Goal: Information Seeking & Learning: Check status

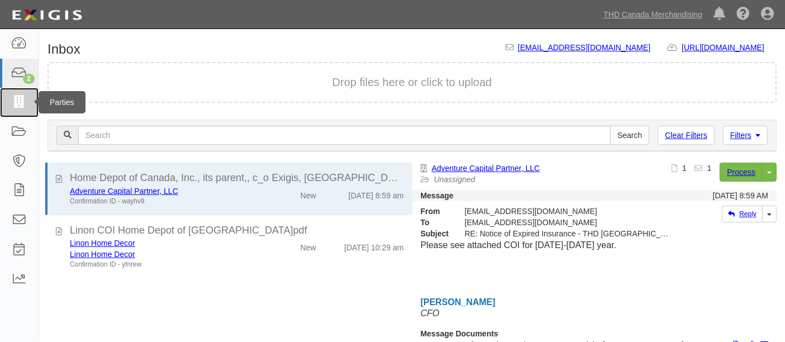
click at [22, 111] on link at bounding box center [19, 103] width 39 height 30
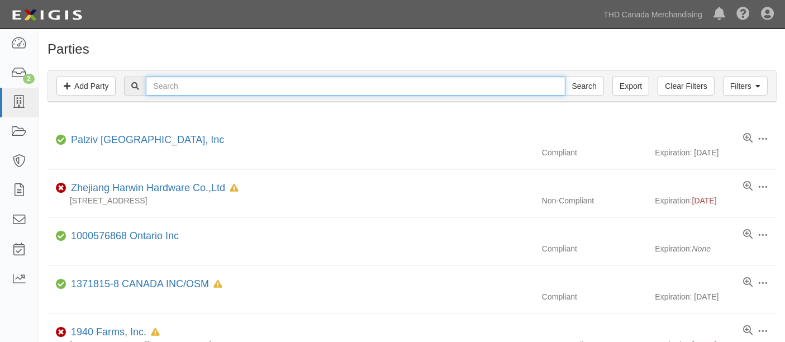
click at [205, 95] on input "text" at bounding box center [355, 86] width 419 height 19
type input "firman"
click at [565, 77] on input "Search" at bounding box center [584, 86] width 39 height 19
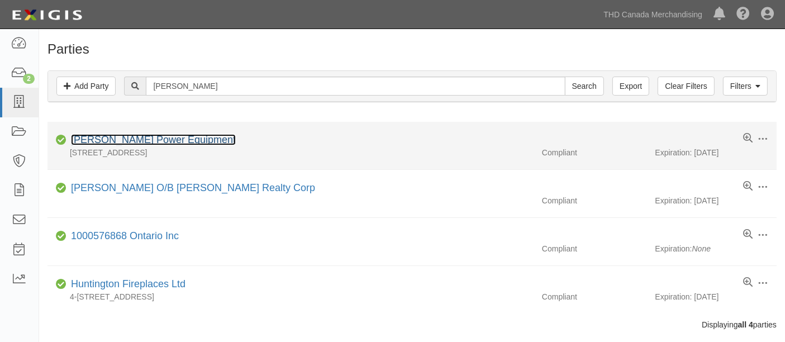
click at [110, 137] on link "[PERSON_NAME] Power Equipment" at bounding box center [153, 139] width 165 height 11
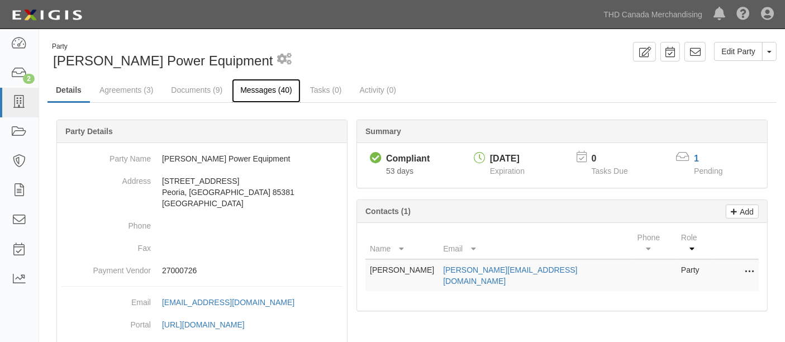
click at [273, 95] on link "Messages (40)" at bounding box center [266, 91] width 69 height 24
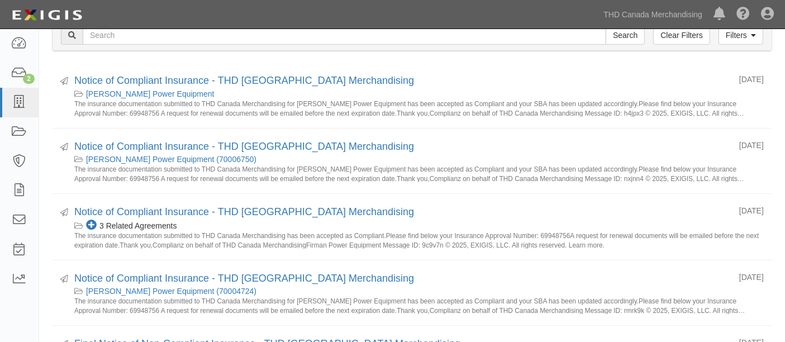
scroll to position [103, 0]
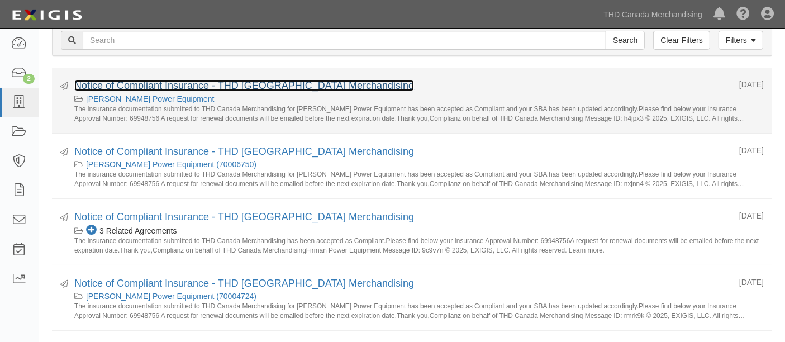
click at [184, 84] on link "Notice of Compliant Insurance - THD Canada Merchandising" at bounding box center [244, 85] width 340 height 11
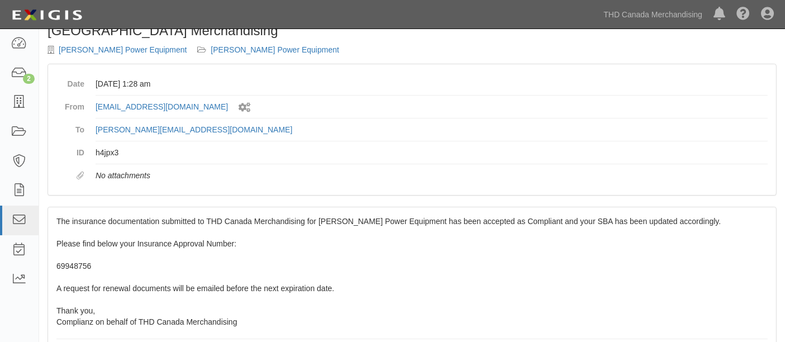
scroll to position [62, 0]
